Goal: Use online tool/utility: Utilize a website feature to perform a specific function

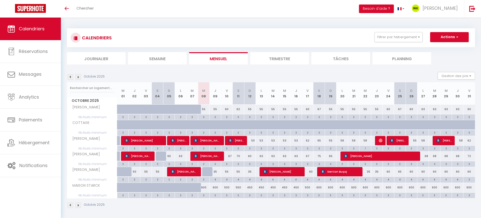
scroll to position [101, 0]
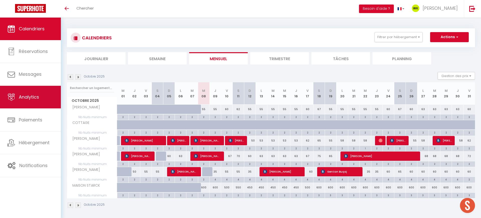
click at [26, 94] on span "Analytics" at bounding box center [29, 97] width 20 height 6
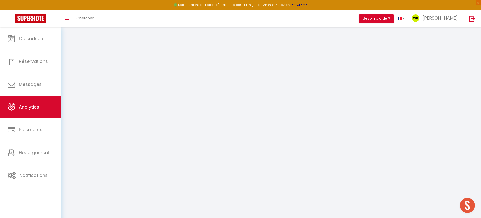
select select "2025"
select select "10"
select select
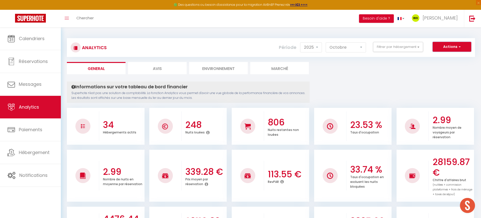
click at [446, 49] on button "Actions" at bounding box center [452, 47] width 39 height 10
click at [434, 63] on link "Génération SuperAnalyzer" at bounding box center [439, 64] width 63 height 7
type input "[PERSON_NAME][EMAIL_ADDRESS][DOMAIN_NAME]"
select select
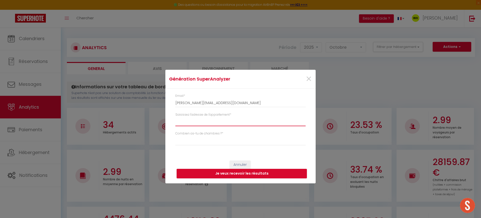
click at [229, 120] on input "Saisissez l'adresse de l'appartement *" at bounding box center [240, 121] width 130 height 9
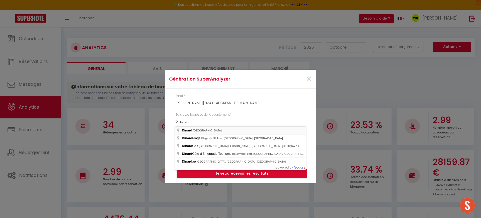
type input "[GEOGRAPHIC_DATA], [GEOGRAPHIC_DATA]"
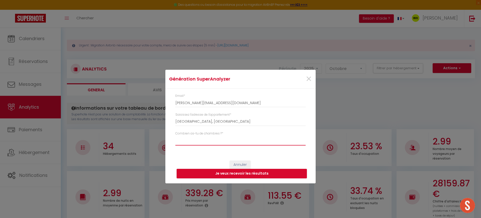
click at [178, 137] on select "Studio 1 chambre 2 chambres 3 chambres 4 chambres +" at bounding box center [240, 141] width 130 height 10
select select "[MEDICAL_DATA]"
click at [175, 136] on select "Studio 1 chambre 2 chambres 3 chambres 4 chambres +" at bounding box center [240, 141] width 130 height 10
click at [233, 173] on button "Je veux recevoir les résultats" at bounding box center [242, 174] width 130 height 10
